Goal: Find specific page/section: Find specific page/section

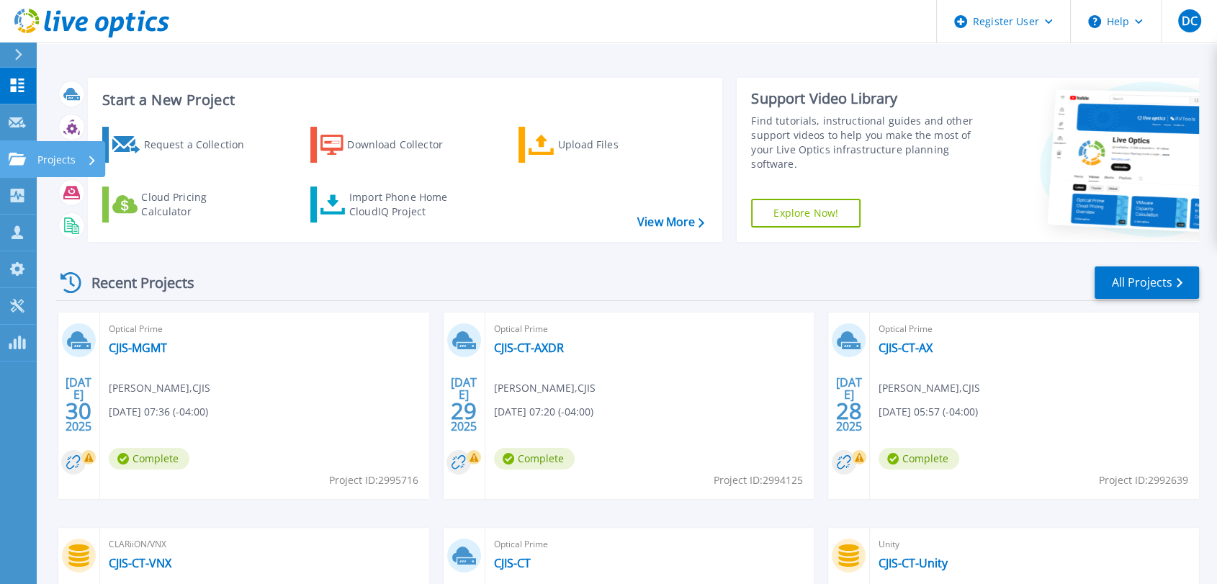
click at [6, 158] on link "Projects Projects" at bounding box center [18, 159] width 36 height 37
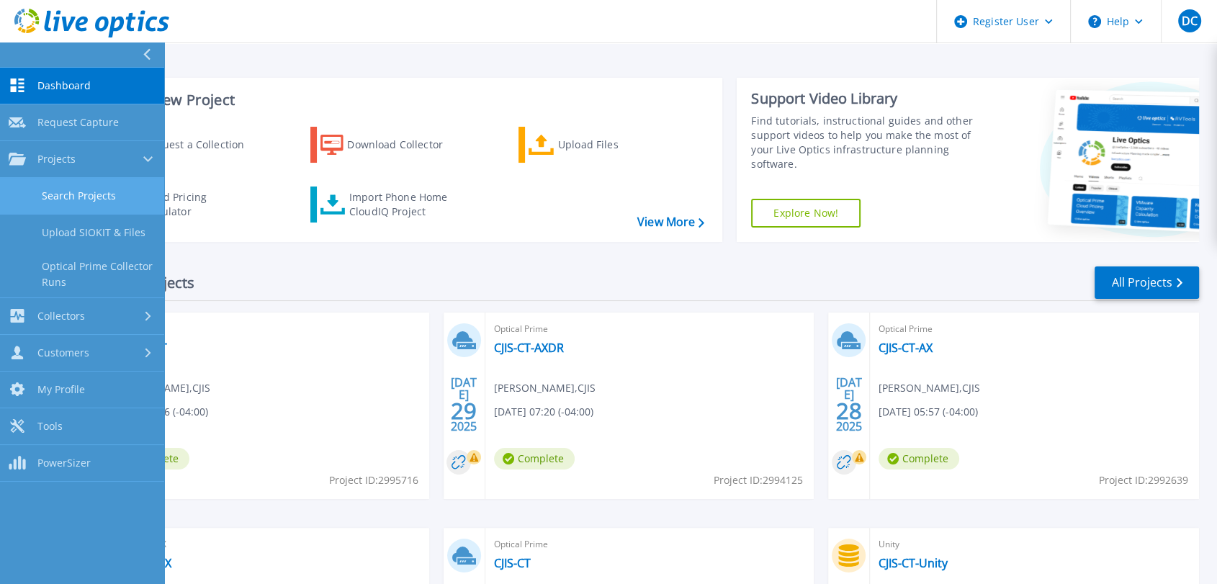
click at [50, 187] on link "Search Projects" at bounding box center [82, 196] width 164 height 37
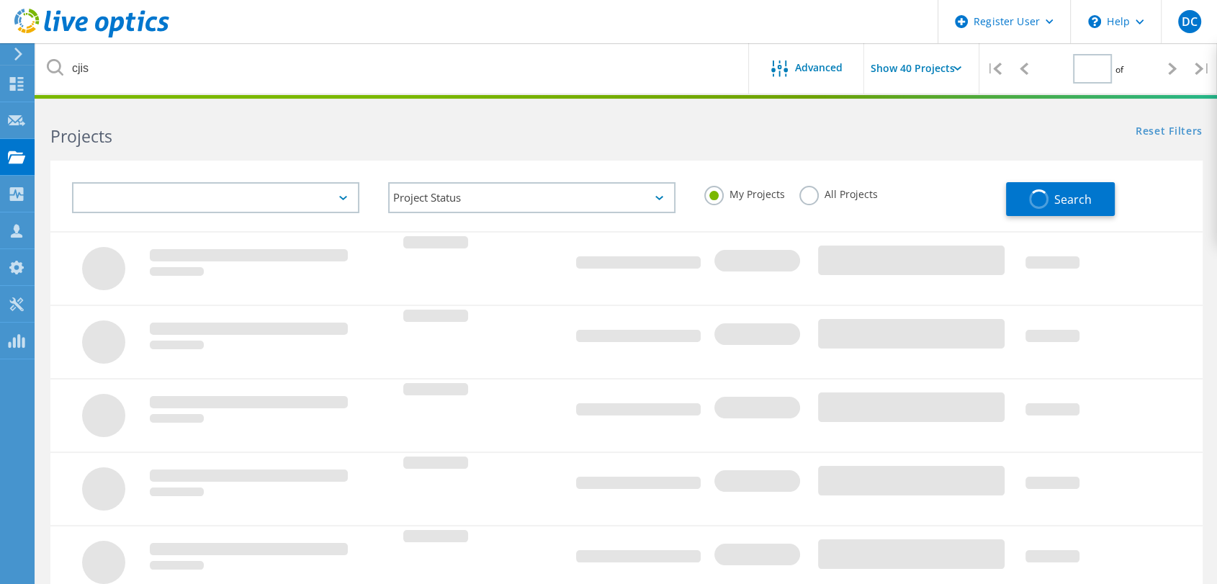
type input "1"
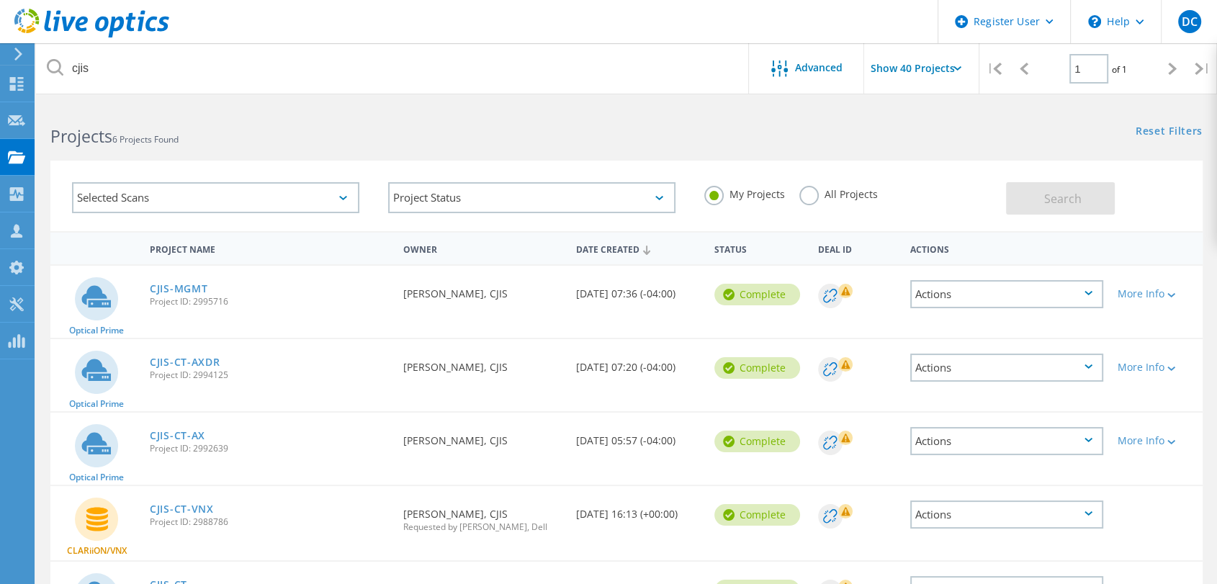
click at [801, 190] on label "All Projects" at bounding box center [838, 193] width 78 height 14
click at [0, 0] on input "All Projects" at bounding box center [0, 0] width 0 height 0
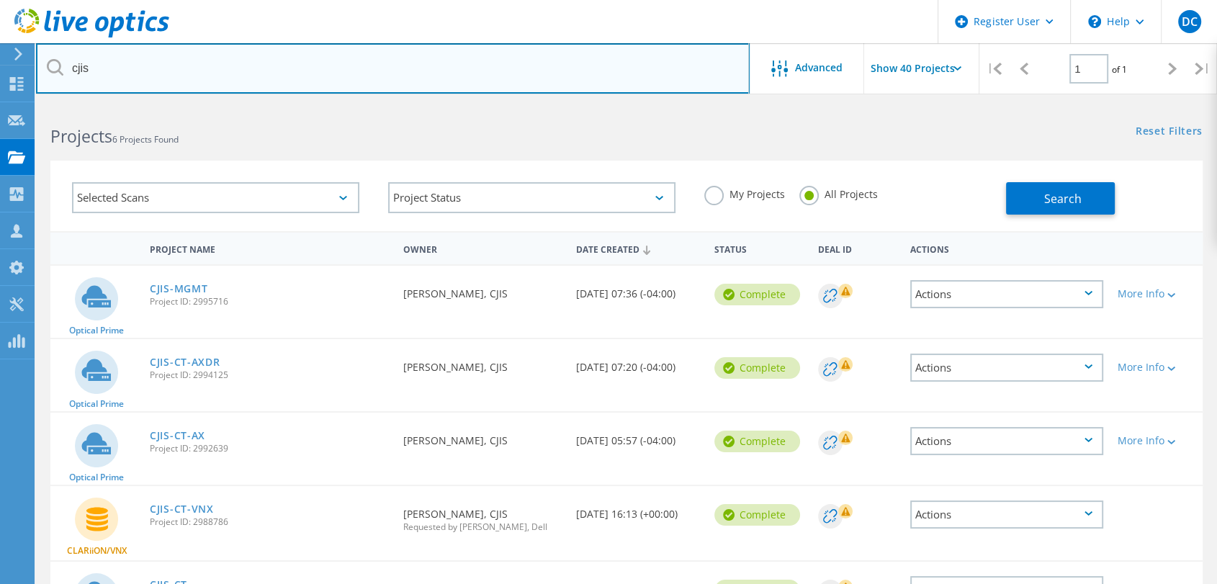
drag, startPoint x: 317, startPoint y: 68, endPoint x: 45, endPoint y: 47, distance: 273.0
click at [45, 47] on input "cjis" at bounding box center [392, 68] width 713 height 50
paste input "2996464"
type input "2996464"
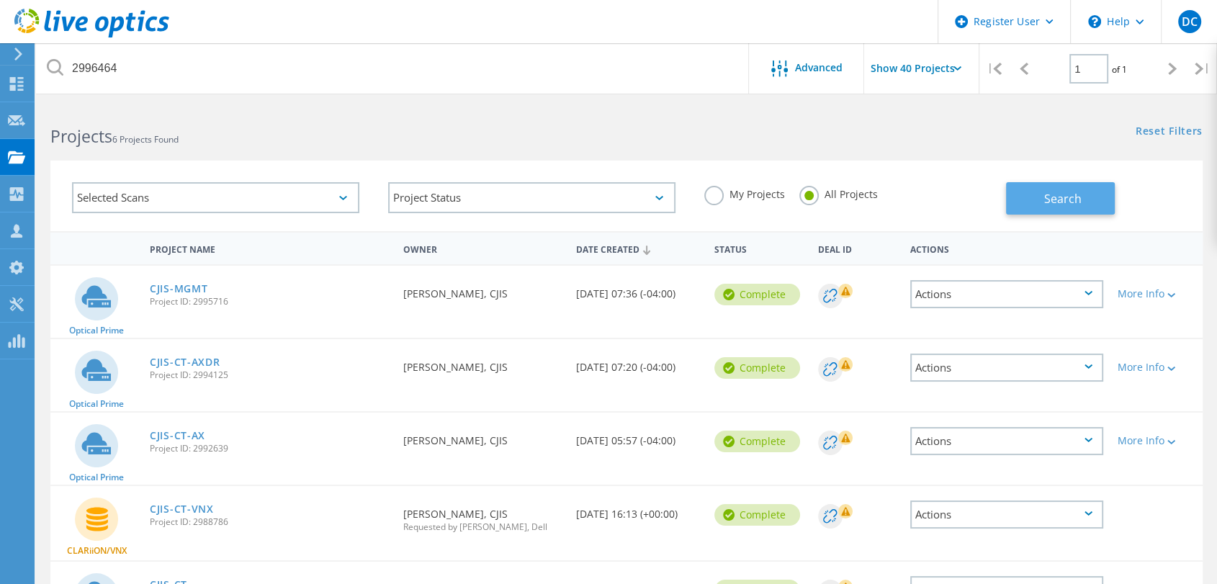
click at [1051, 194] on span "Search" at bounding box center [1062, 199] width 37 height 16
